Goal: Use online tool/utility: Utilize a website feature to perform a specific function

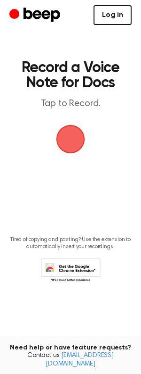
click at [109, 15] on link "Log in" at bounding box center [113, 15] width 38 height 20
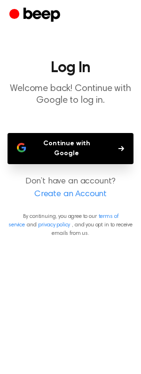
click at [103, 143] on button "Continue with Google" at bounding box center [71, 148] width 126 height 31
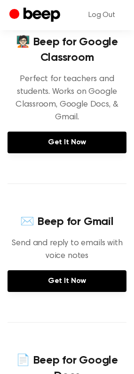
scroll to position [189, 0]
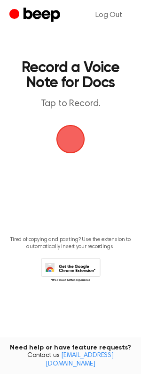
click at [77, 139] on span "button" at bounding box center [71, 139] width 26 height 26
click at [77, 136] on span "button" at bounding box center [71, 139] width 26 height 26
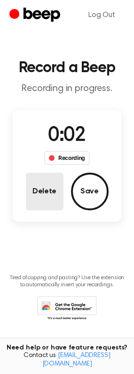
click at [49, 192] on button "Delete" at bounding box center [45, 192] width 38 height 38
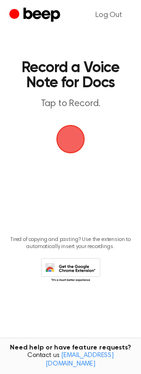
click at [72, 151] on span "button" at bounding box center [71, 139] width 26 height 26
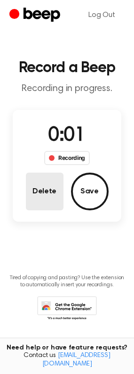
click at [57, 183] on button "Delete" at bounding box center [45, 192] width 38 height 38
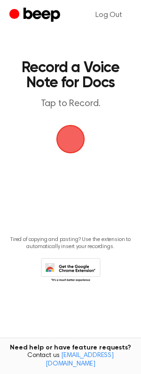
click at [77, 133] on span "button" at bounding box center [71, 139] width 26 height 26
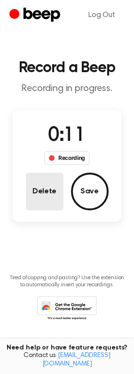
click at [52, 200] on button "Delete" at bounding box center [45, 192] width 38 height 38
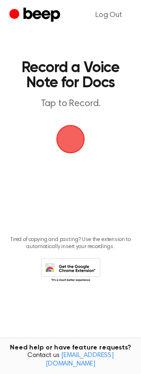
click at [77, 145] on span "button" at bounding box center [71, 139] width 26 height 26
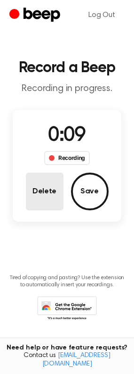
click at [42, 189] on button "Delete" at bounding box center [45, 192] width 38 height 38
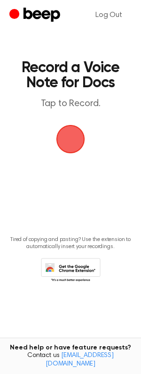
click at [71, 133] on span "button" at bounding box center [71, 139] width 26 height 26
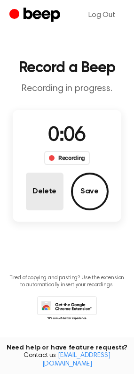
click at [52, 194] on button "Delete" at bounding box center [45, 192] width 38 height 38
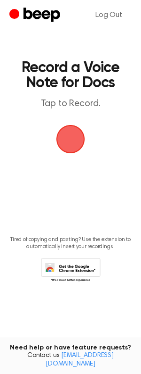
click at [75, 145] on span "button" at bounding box center [71, 139] width 26 height 26
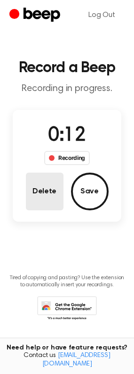
click at [46, 199] on button "Delete" at bounding box center [45, 192] width 38 height 38
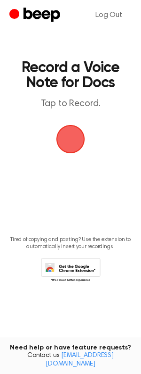
click at [78, 142] on span "button" at bounding box center [71, 139] width 26 height 26
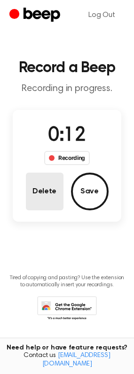
click at [44, 198] on button "Delete" at bounding box center [45, 192] width 38 height 38
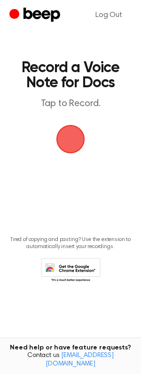
click at [68, 137] on span "button" at bounding box center [71, 139] width 26 height 26
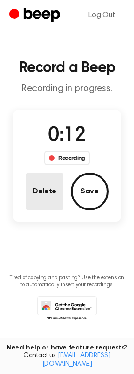
click at [39, 182] on button "Delete" at bounding box center [45, 192] width 38 height 38
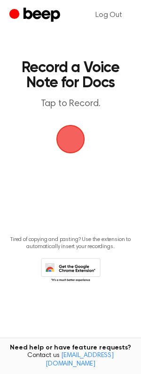
click at [65, 141] on span "button" at bounding box center [71, 139] width 26 height 26
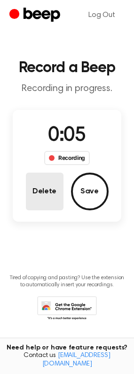
click at [51, 186] on button "Delete" at bounding box center [45, 192] width 38 height 38
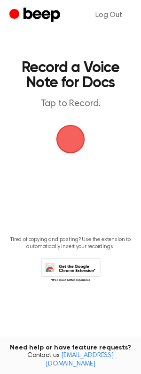
click at [67, 139] on span "button" at bounding box center [71, 139] width 26 height 26
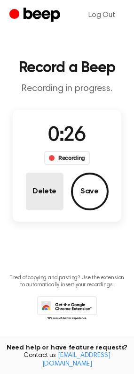
click at [39, 179] on button "Delete" at bounding box center [45, 192] width 38 height 38
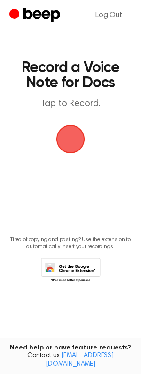
click at [81, 143] on span "button" at bounding box center [71, 139] width 26 height 26
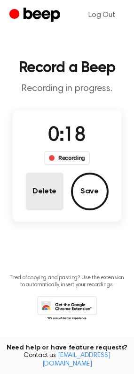
click at [48, 193] on button "Delete" at bounding box center [45, 192] width 38 height 38
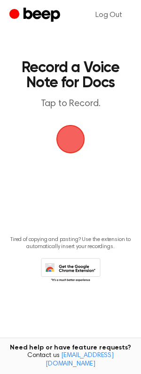
click at [67, 143] on span "button" at bounding box center [71, 139] width 29 height 29
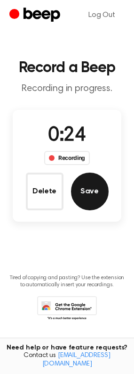
click at [89, 186] on button "Save" at bounding box center [90, 192] width 38 height 38
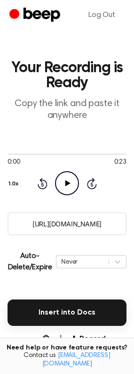
click at [64, 191] on icon "Play Audio" at bounding box center [67, 183] width 24 height 24
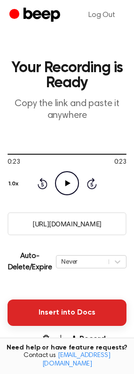
click at [94, 311] on button "Insert into Docs" at bounding box center [67, 312] width 119 height 26
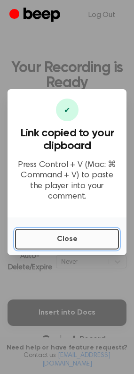
click at [65, 230] on button "Close" at bounding box center [67, 239] width 104 height 21
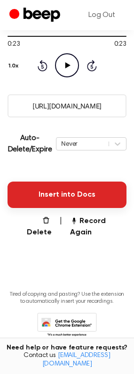
scroll to position [128, 0]
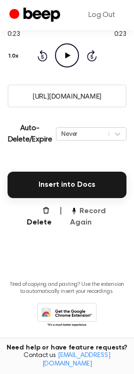
click at [92, 210] on button "Record Again" at bounding box center [98, 217] width 57 height 23
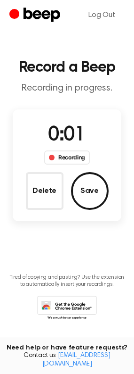
scroll to position [0, 0]
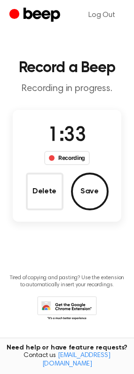
click at [35, 199] on button "Delete" at bounding box center [45, 192] width 38 height 38
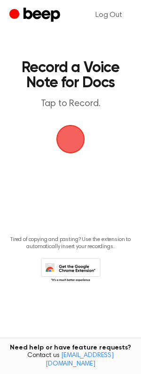
click at [72, 145] on span "button" at bounding box center [71, 139] width 26 height 26
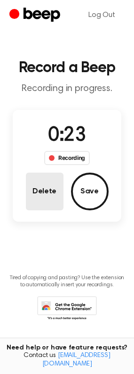
click at [51, 200] on button "Delete" at bounding box center [45, 192] width 38 height 38
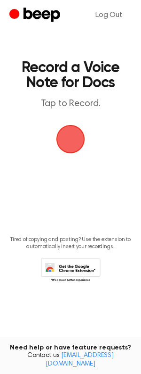
drag, startPoint x: 77, startPoint y: 141, endPoint x: 88, endPoint y: 148, distance: 12.7
click at [78, 142] on span "button" at bounding box center [70, 139] width 39 height 39
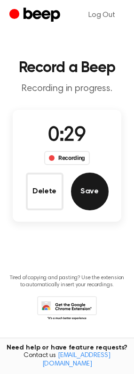
click at [83, 190] on button "Save" at bounding box center [90, 192] width 38 height 38
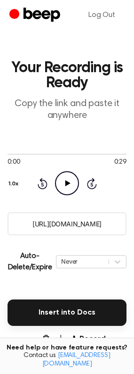
click at [75, 185] on icon "Play Audio" at bounding box center [67, 183] width 24 height 24
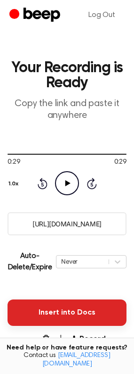
click at [50, 308] on button "Insert into Docs" at bounding box center [67, 312] width 119 height 26
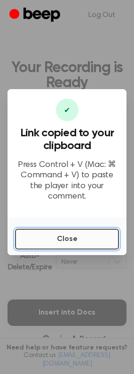
click at [49, 232] on button "Close" at bounding box center [67, 239] width 104 height 21
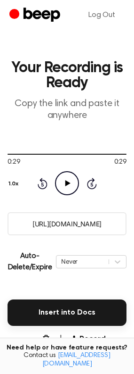
click at [64, 190] on icon "Play Audio" at bounding box center [67, 183] width 24 height 24
drag, startPoint x: 80, startPoint y: 154, endPoint x: 99, endPoint y: 154, distance: 18.9
click at [99, 154] on div at bounding box center [67, 154] width 119 height 1
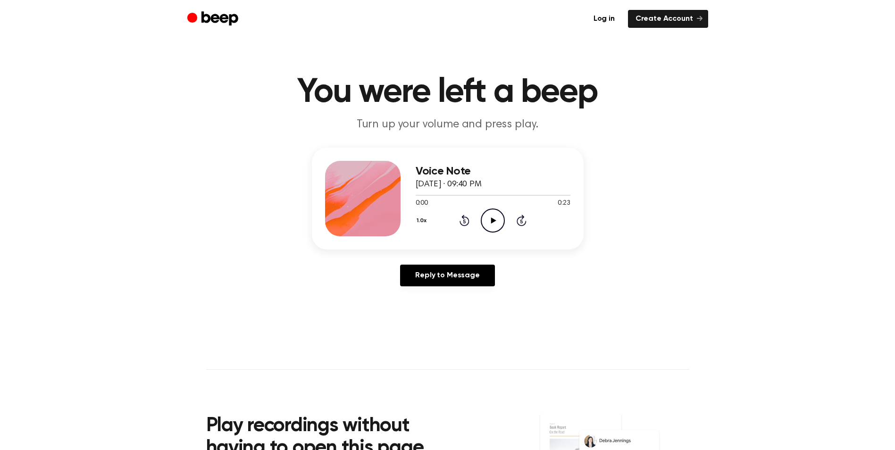
click at [488, 216] on icon "Play Audio" at bounding box center [493, 220] width 24 height 24
